Goal: Obtain resource: Obtain resource

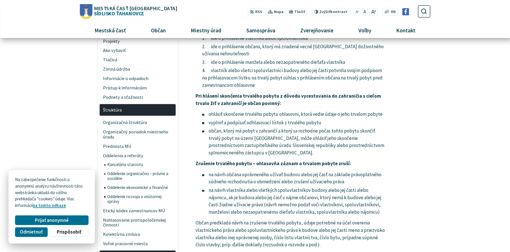
scroll to position [284, 0]
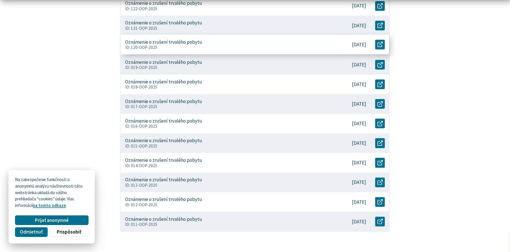
scroll to position [151, 0]
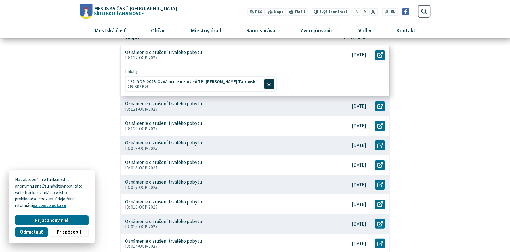
click at [180, 54] on p "Oznámenie o zrušení trvalého pobytu" at bounding box center [163, 52] width 77 height 6
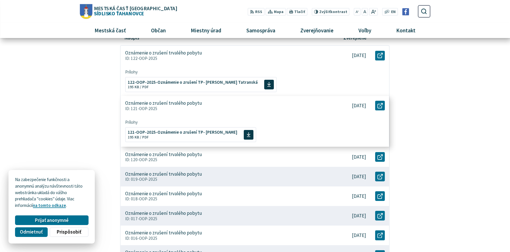
click at [240, 97] on div "Oznámenie o zrušení trvalého pobytu ID: 121-OOP-2025" at bounding box center [225, 106] width 209 height 20
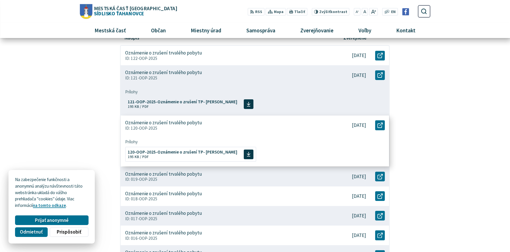
click at [241, 134] on div "Oznámenie o zrušení trvalého pobytu ID: 120-OOP-2025" at bounding box center [225, 126] width 209 height 20
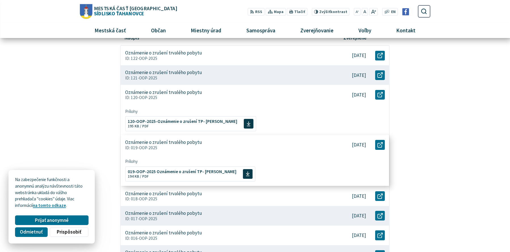
click at [240, 147] on p "ID: 019-OOP-2025" at bounding box center [225, 147] width 201 height 5
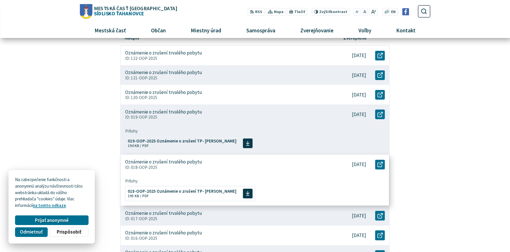
click at [239, 168] on p "ID: 018-OOP-2025" at bounding box center [225, 167] width 201 height 5
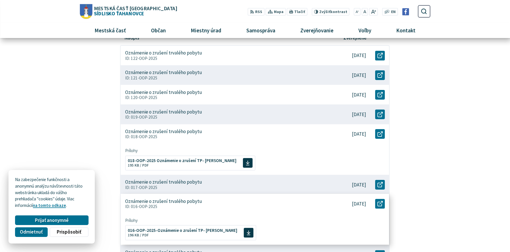
click at [241, 206] on p "ID: 016-OOP-2025" at bounding box center [225, 206] width 201 height 5
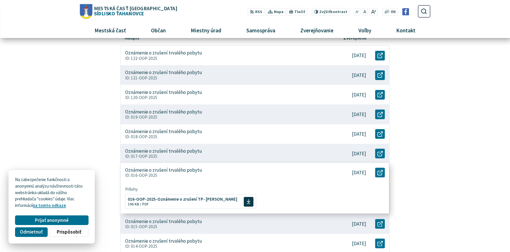
click at [236, 190] on span "Prílohy" at bounding box center [255, 189] width 260 height 5
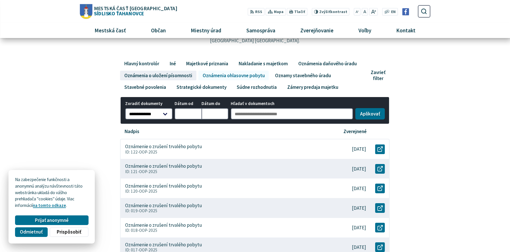
scroll to position [38, 0]
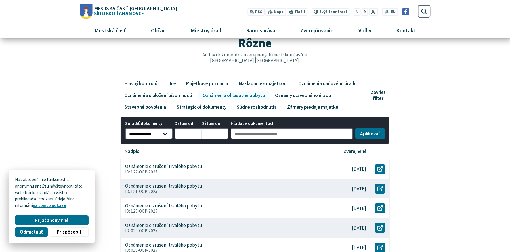
click at [232, 97] on link "Oznámenia ohlasovne pobytu" at bounding box center [233, 96] width 70 height 10
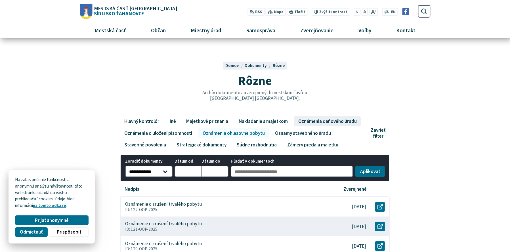
click at [306, 121] on link "Oznámenia daňového úradu" at bounding box center [327, 121] width 67 height 10
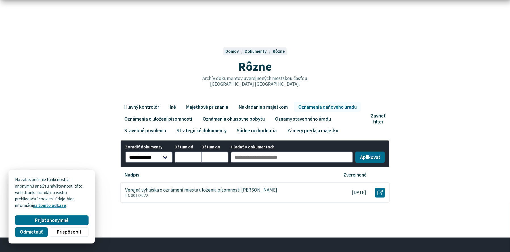
scroll to position [19, 0]
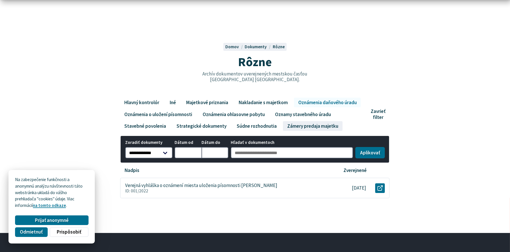
click at [315, 121] on link "Zámery predaja majetku" at bounding box center [312, 126] width 59 height 10
click at [315, 115] on link "Oznamy stavebného úradu" at bounding box center [303, 115] width 64 height 10
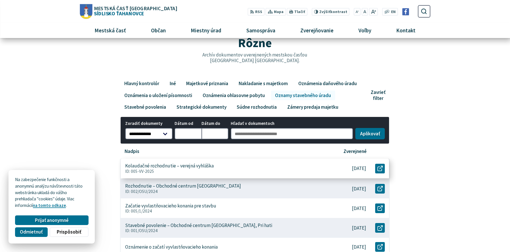
scroll to position [38, 0]
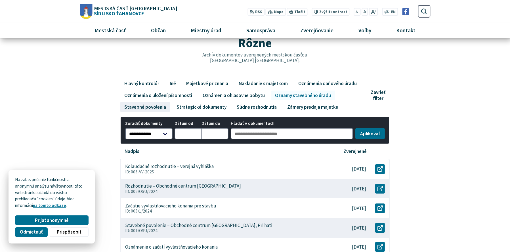
click at [148, 102] on link "Stavebné povolenia" at bounding box center [145, 107] width 50 height 10
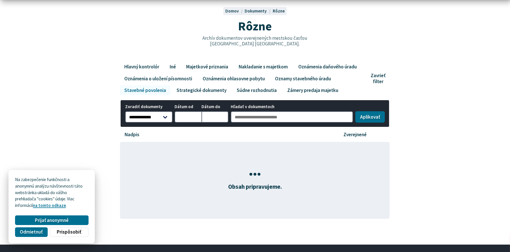
scroll to position [57, 0]
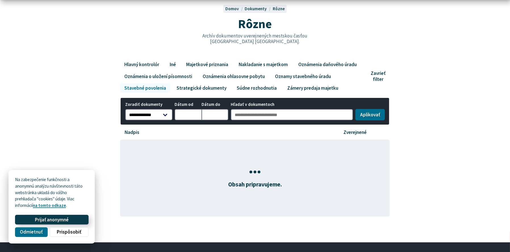
click at [60, 219] on span "Prijať anonymné" at bounding box center [52, 220] width 34 height 6
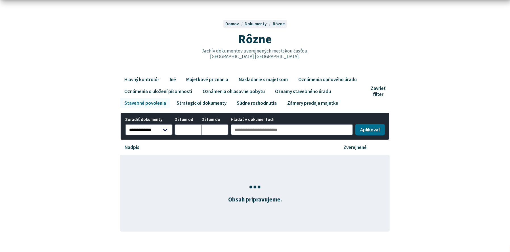
scroll to position [19, 0]
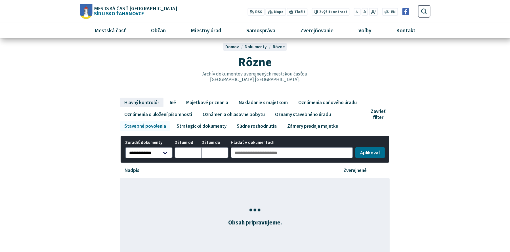
click at [143, 106] on link "Hlavný kontrolór" at bounding box center [141, 103] width 43 height 10
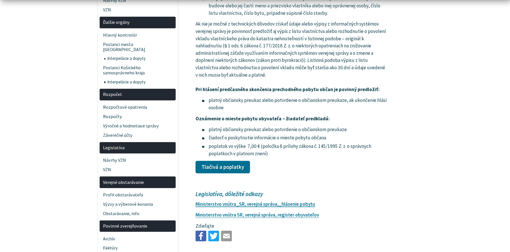
scroll to position [908, 0]
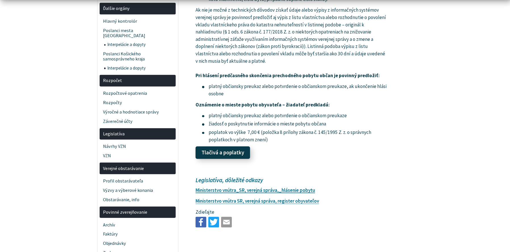
click at [208, 154] on link "Tlačivá a poplatky" at bounding box center [223, 152] width 55 height 12
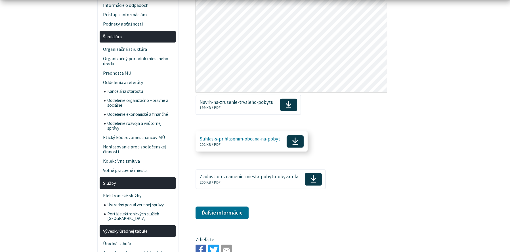
scroll to position [359, 0]
click at [257, 143] on span "Suhlas-s-prihlasenim-obcana-na-pobyt Veľkosť a typ súboru 202 KB / PDF" at bounding box center [240, 141] width 81 height 15
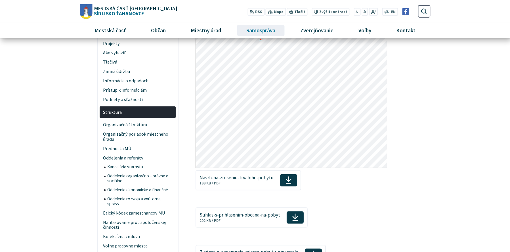
scroll to position [284, 0]
